Goal: Transaction & Acquisition: Purchase product/service

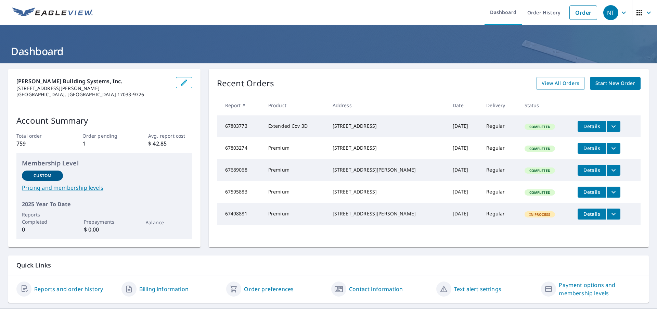
click at [610, 125] on icon "filesDropdownBtn-67803773" at bounding box center [614, 126] width 8 height 8
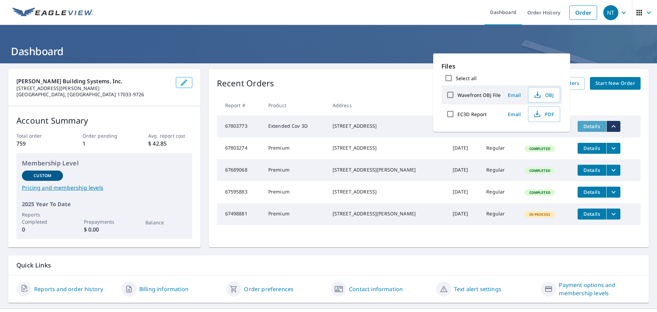
click at [588, 126] on span "Details" at bounding box center [592, 126] width 21 height 7
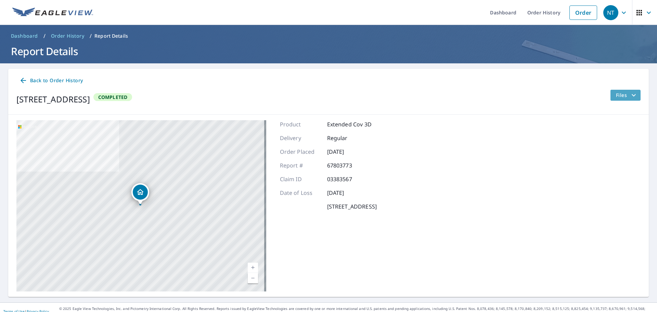
click at [610, 96] on button "Files" at bounding box center [625, 95] width 30 height 11
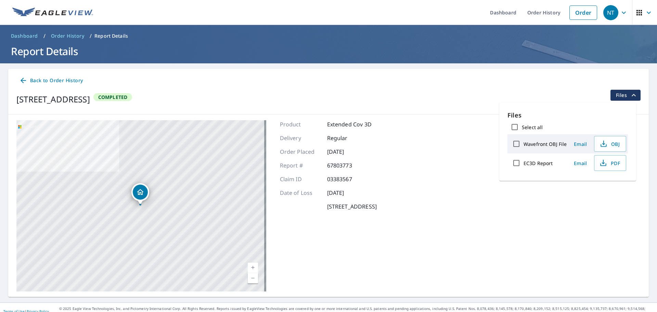
click at [343, 84] on div "Back to Order History" at bounding box center [328, 80] width 624 height 13
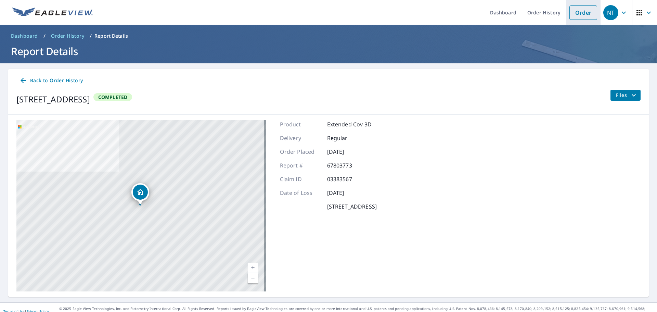
click at [589, 9] on link "Order" at bounding box center [584, 12] width 28 height 14
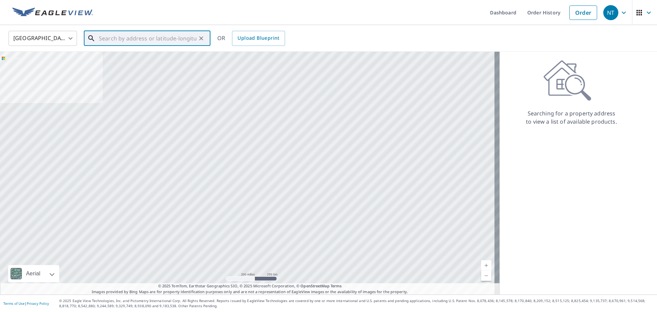
click at [149, 37] on input "text" at bounding box center [148, 38] width 98 height 19
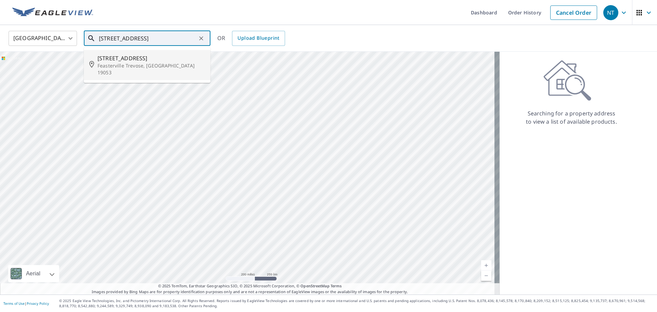
click at [136, 59] on span "[STREET_ADDRESS]" at bounding box center [151, 58] width 107 height 8
type input "[STREET_ADDRESS]"
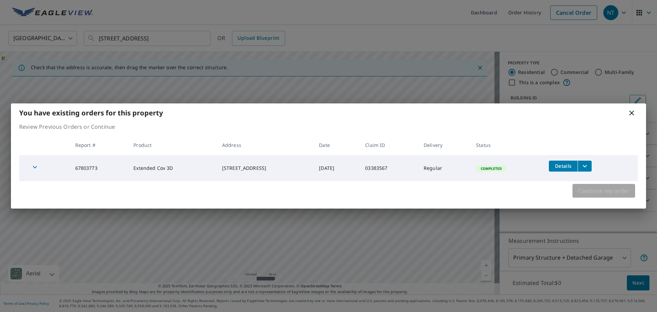
click at [609, 192] on span "Continue my order" at bounding box center [604, 191] width 52 height 10
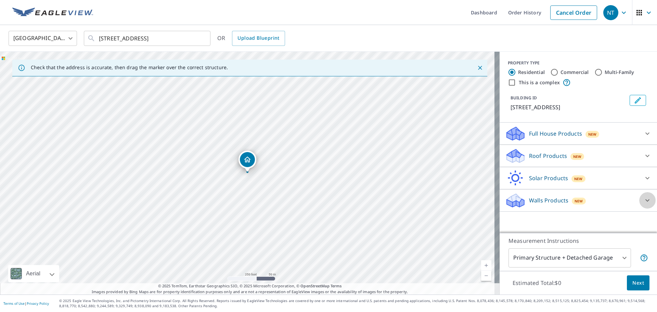
click at [643, 204] on icon at bounding box center [647, 200] width 8 height 8
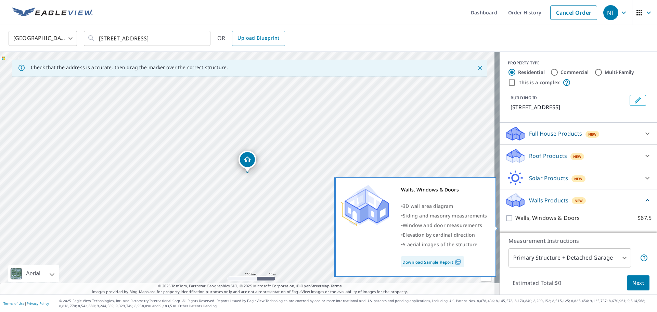
click at [505, 222] on input "Walls, Windows & Doors $67.5" at bounding box center [510, 218] width 10 height 8
checkbox input "true"
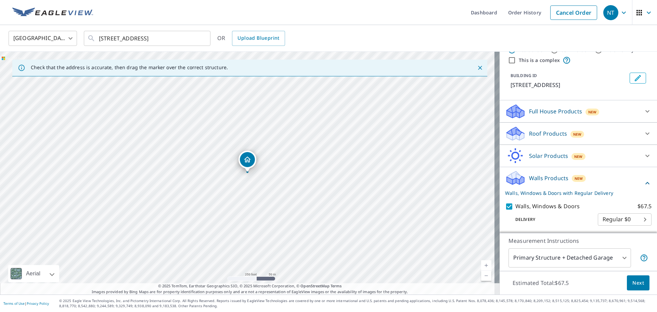
scroll to position [34, 0]
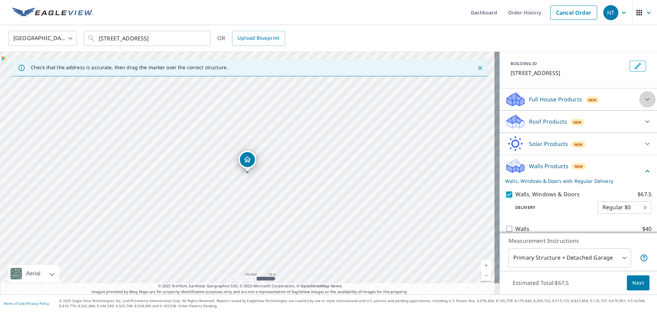
click at [639, 106] on div at bounding box center [647, 99] width 16 height 16
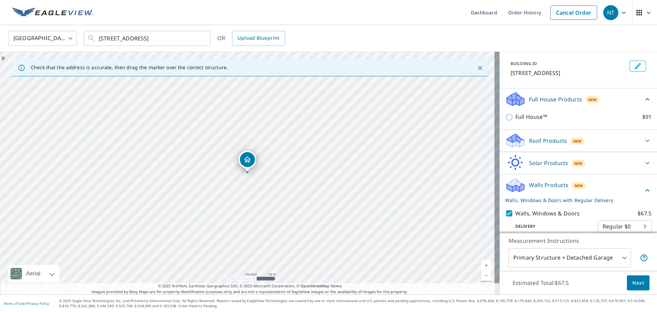
click at [633, 106] on div "Full House Products New" at bounding box center [574, 99] width 138 height 16
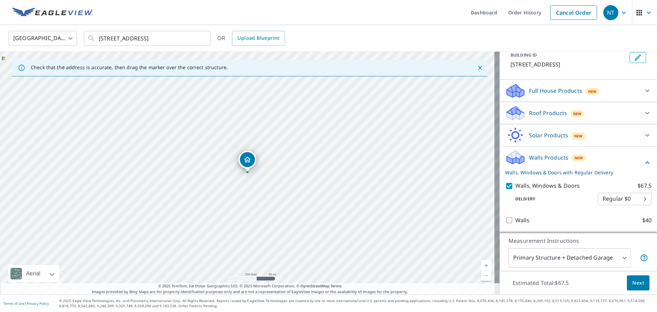
scroll to position [51, 0]
click at [623, 199] on body "NT NT Dashboard Order History Cancel Order NT [GEOGRAPHIC_DATA] [GEOGRAPHIC_DAT…" at bounding box center [328, 156] width 657 height 312
click at [623, 199] on ul "Regular $0" at bounding box center [615, 198] width 54 height 18
click at [578, 183] on div at bounding box center [328, 156] width 657 height 312
click at [633, 281] on span "Next" at bounding box center [639, 283] width 12 height 9
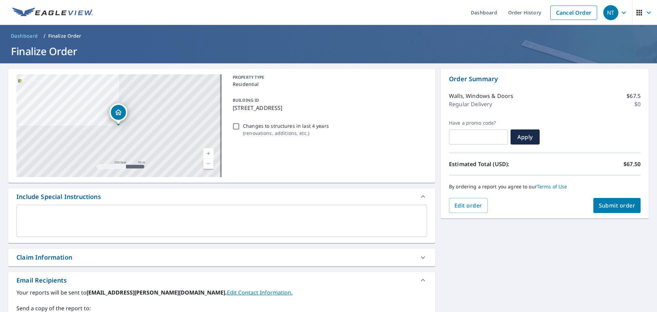
click at [236, 126] on input "Changes to structures in last 4 years ( renovations, additions, etc. )" at bounding box center [236, 126] width 8 height 8
checkbox input "false"
click at [608, 202] on span "Submit order" at bounding box center [617, 206] width 37 height 8
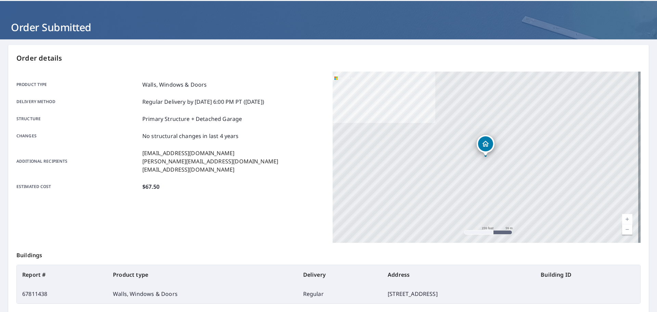
scroll to position [91, 0]
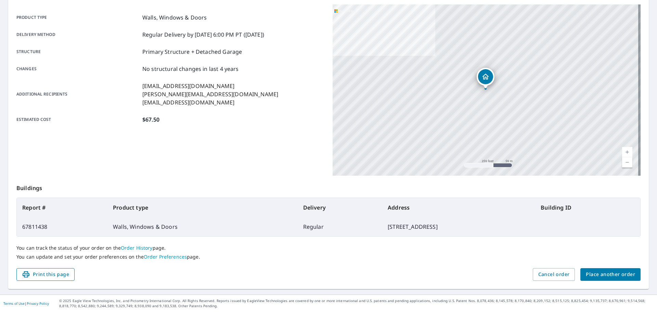
click at [68, 273] on span "Print this page" at bounding box center [45, 274] width 47 height 9
click at [62, 272] on span "Print this page" at bounding box center [45, 274] width 47 height 9
